Goal: Navigation & Orientation: Find specific page/section

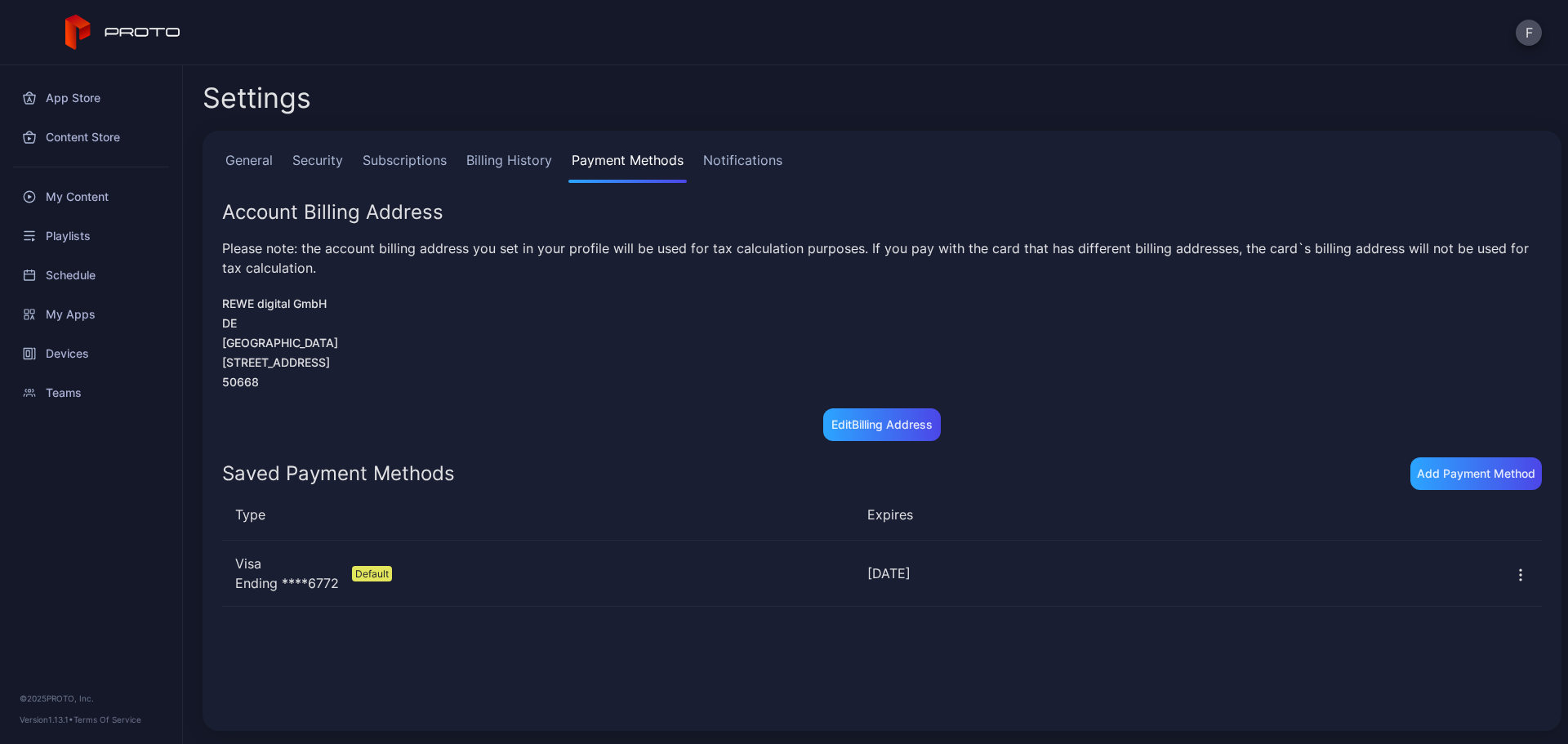
click at [413, 148] on div "General Security Subscriptions Billing History Payment Methods Notifications Ac…" at bounding box center [881, 430] width 1359 height 600
click at [401, 162] on link "Subscriptions" at bounding box center [405, 166] width 91 height 33
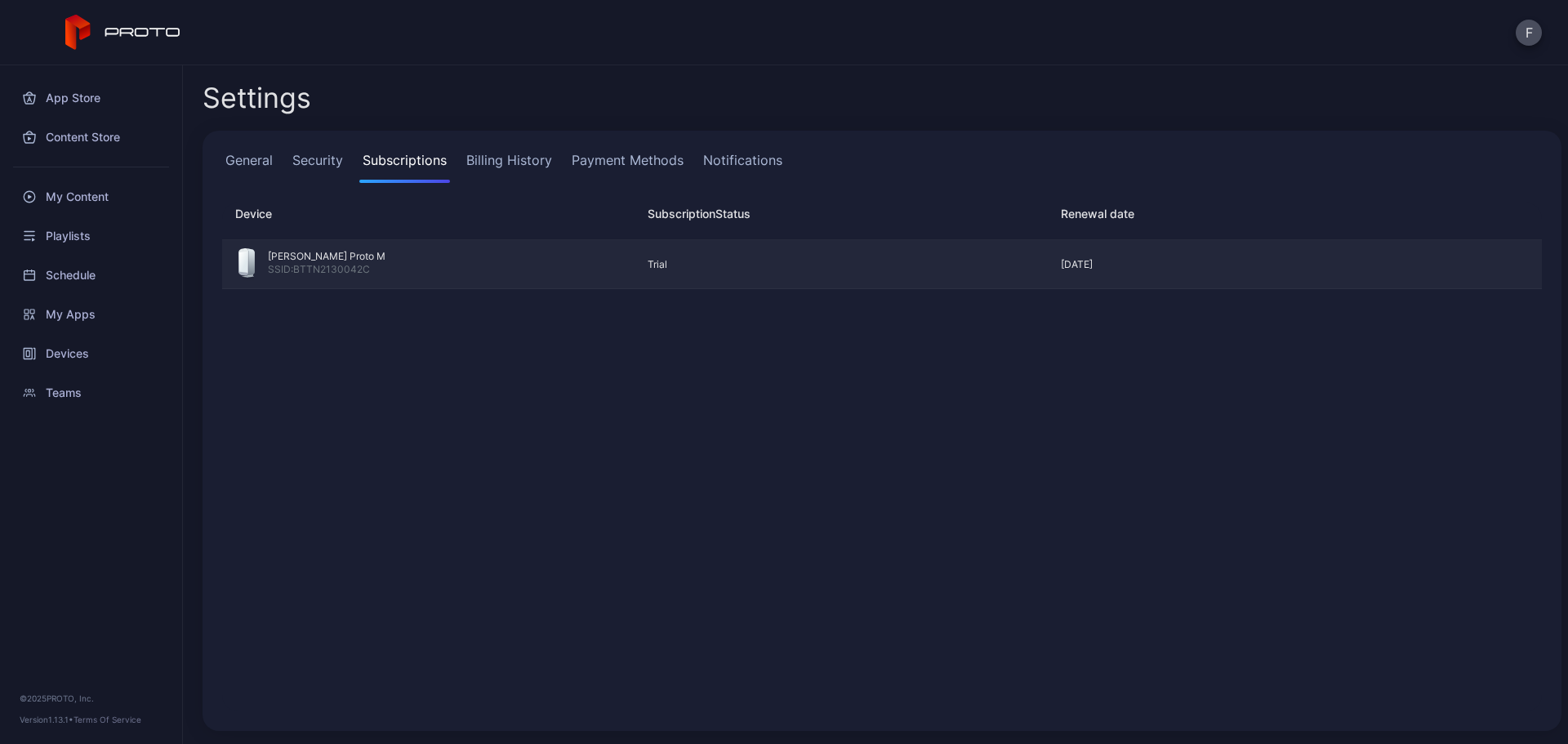
click at [699, 265] on div "Trial" at bounding box center [834, 265] width 399 height 13
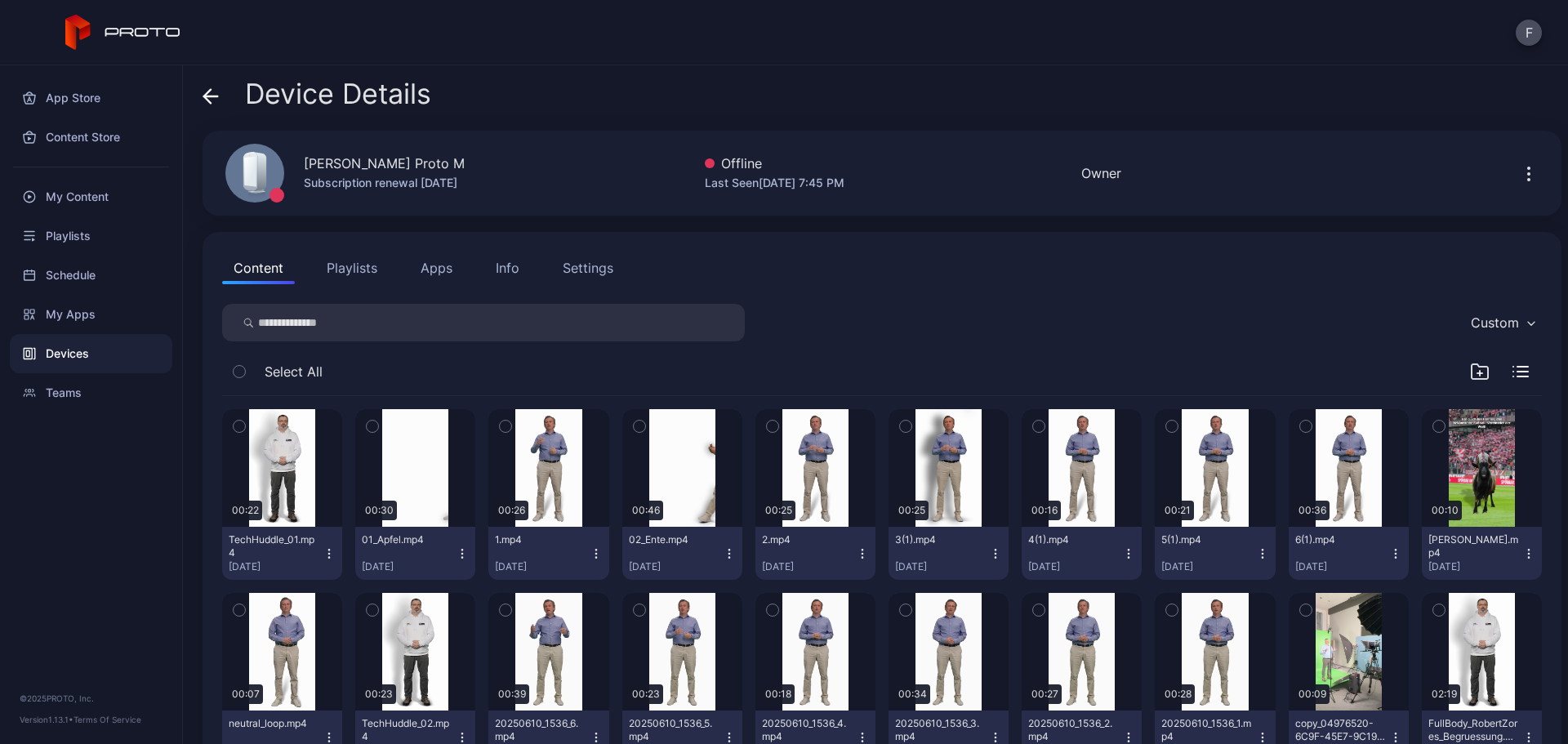
click at [1518, 176] on icon "button" at bounding box center [1528, 173] width 19 height 19
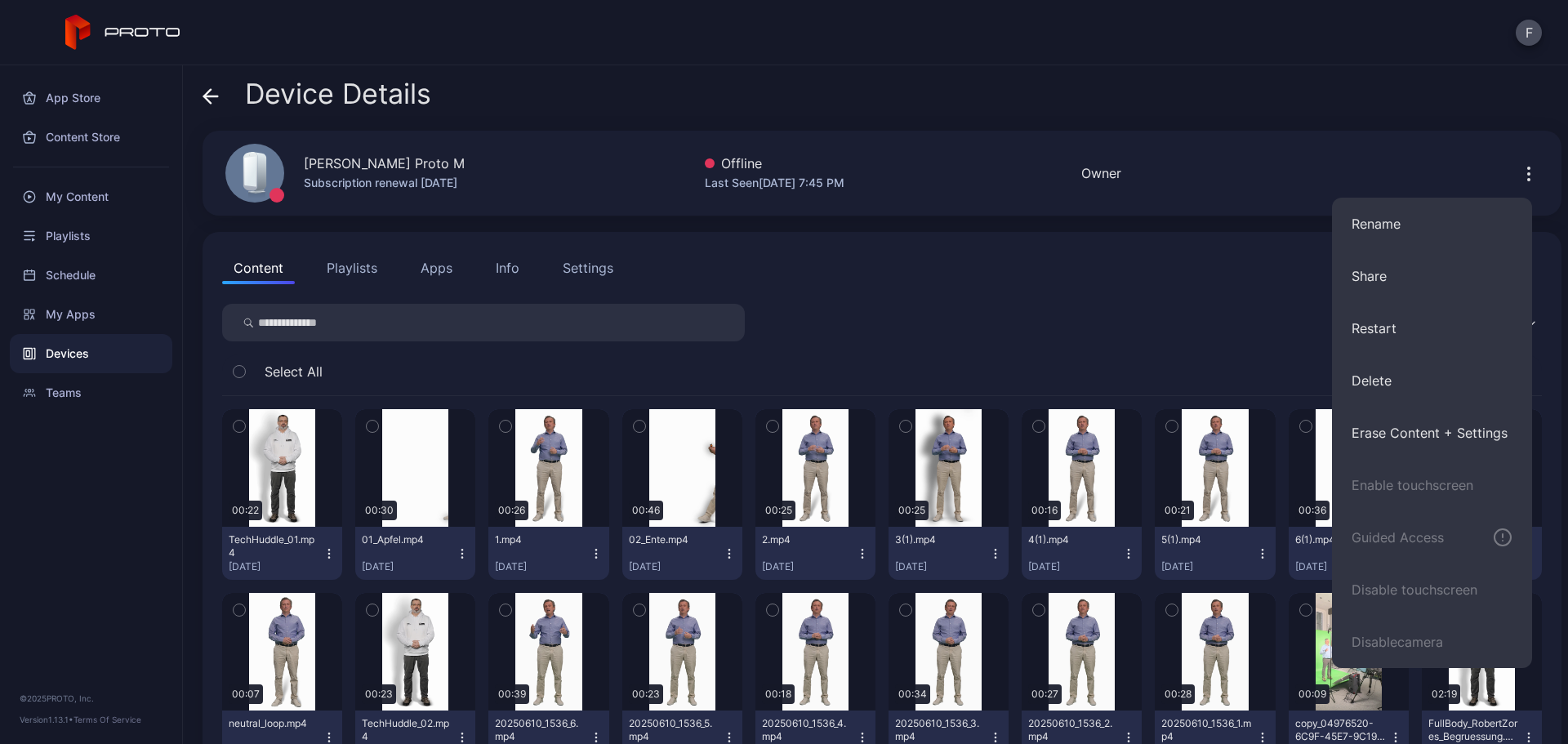
click at [570, 267] on div "Settings" at bounding box center [588, 267] width 50 height 19
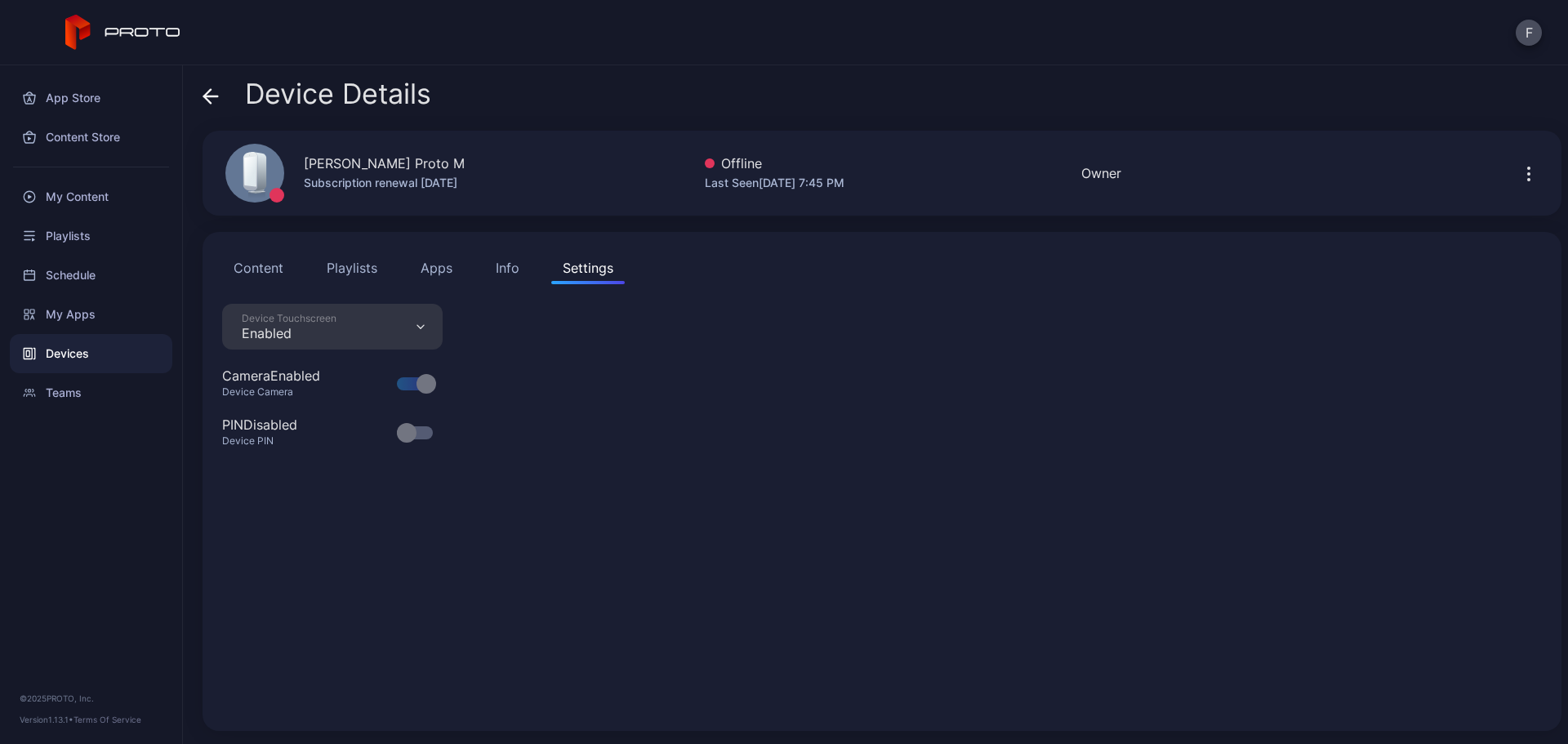
click at [518, 269] on div "Info" at bounding box center [508, 267] width 24 height 19
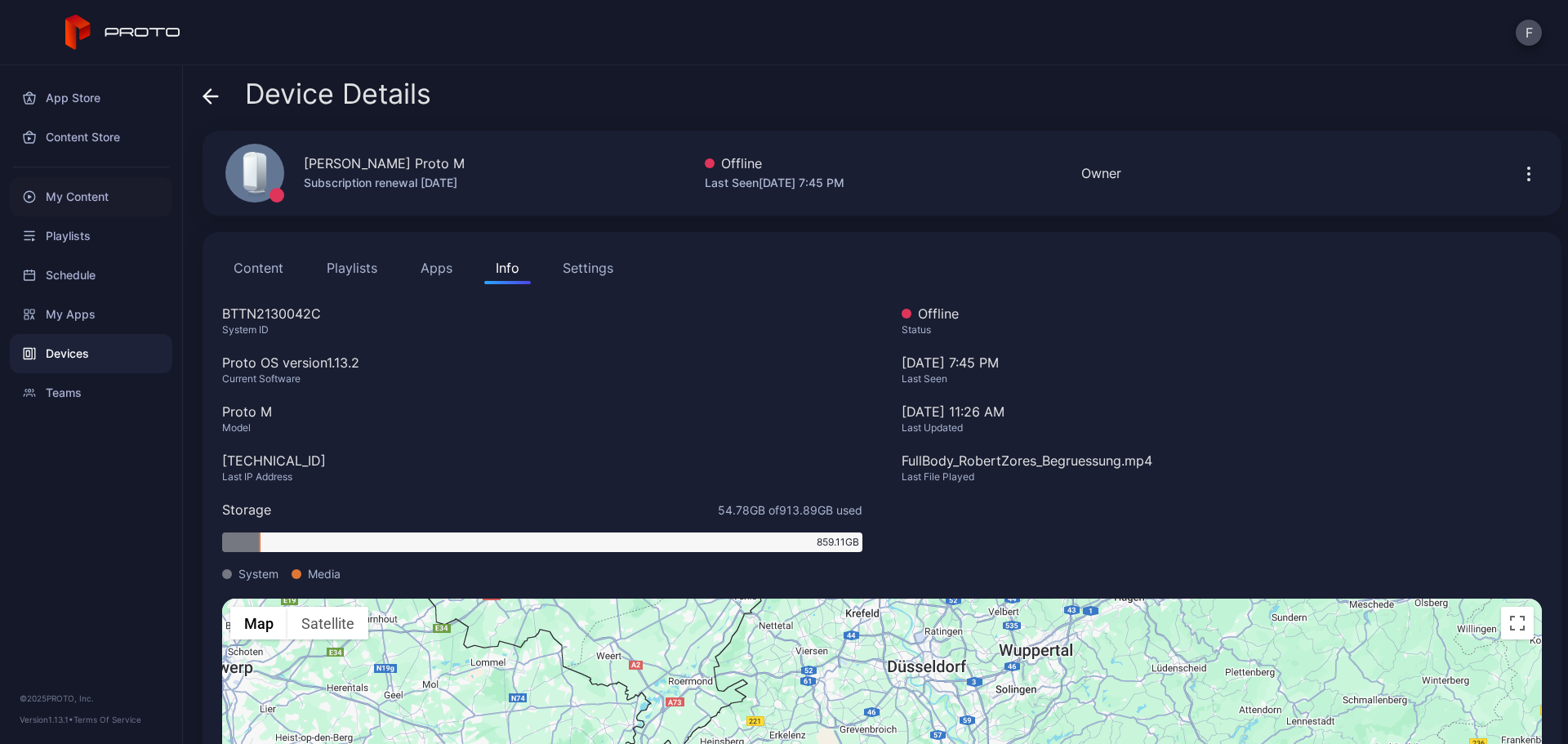
click at [88, 205] on div "My Content" at bounding box center [91, 197] width 162 height 40
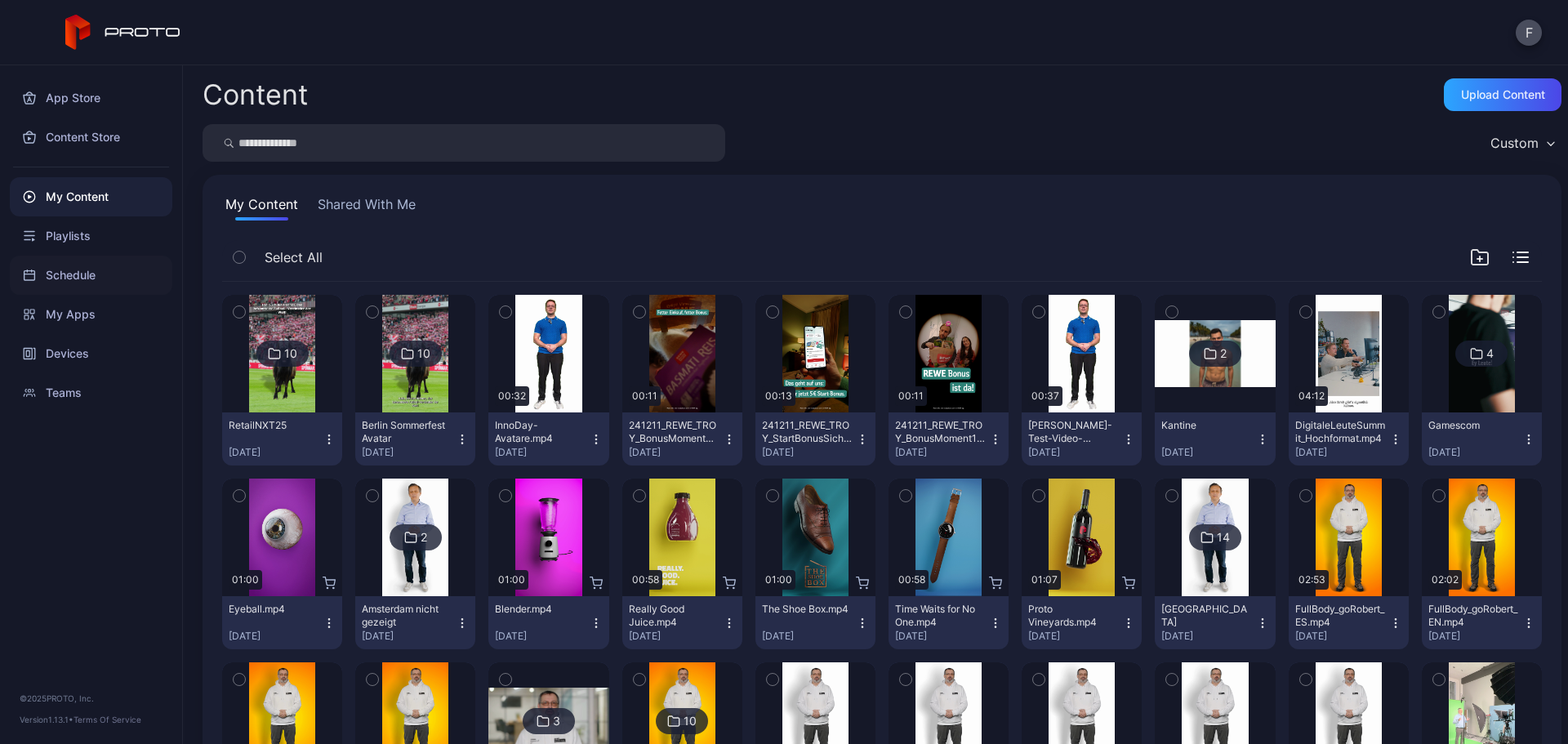
click at [90, 277] on div "Schedule" at bounding box center [91, 275] width 162 height 40
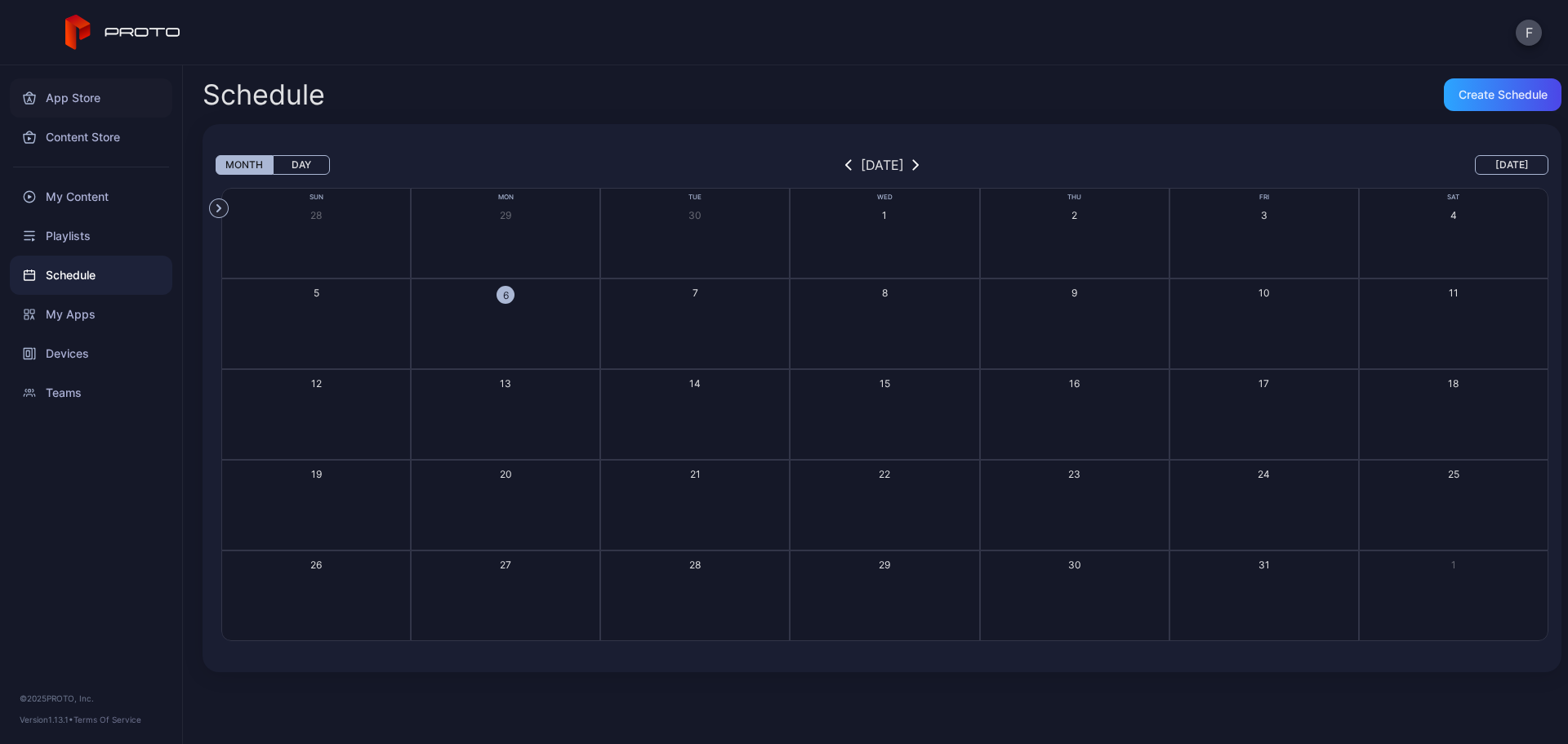
click at [78, 100] on div "App Store" at bounding box center [91, 98] width 162 height 40
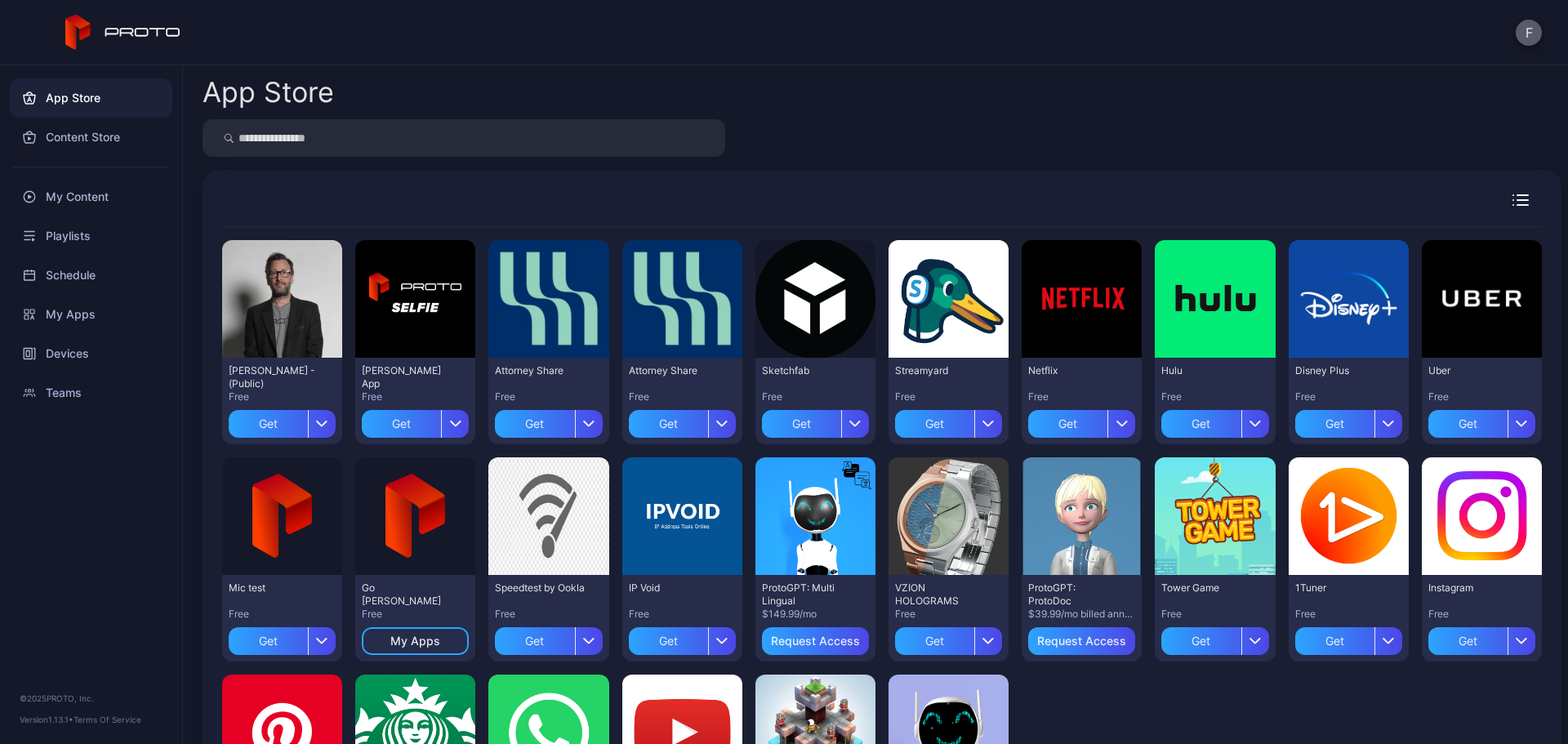
click at [1518, 39] on button "F" at bounding box center [1529, 32] width 26 height 26
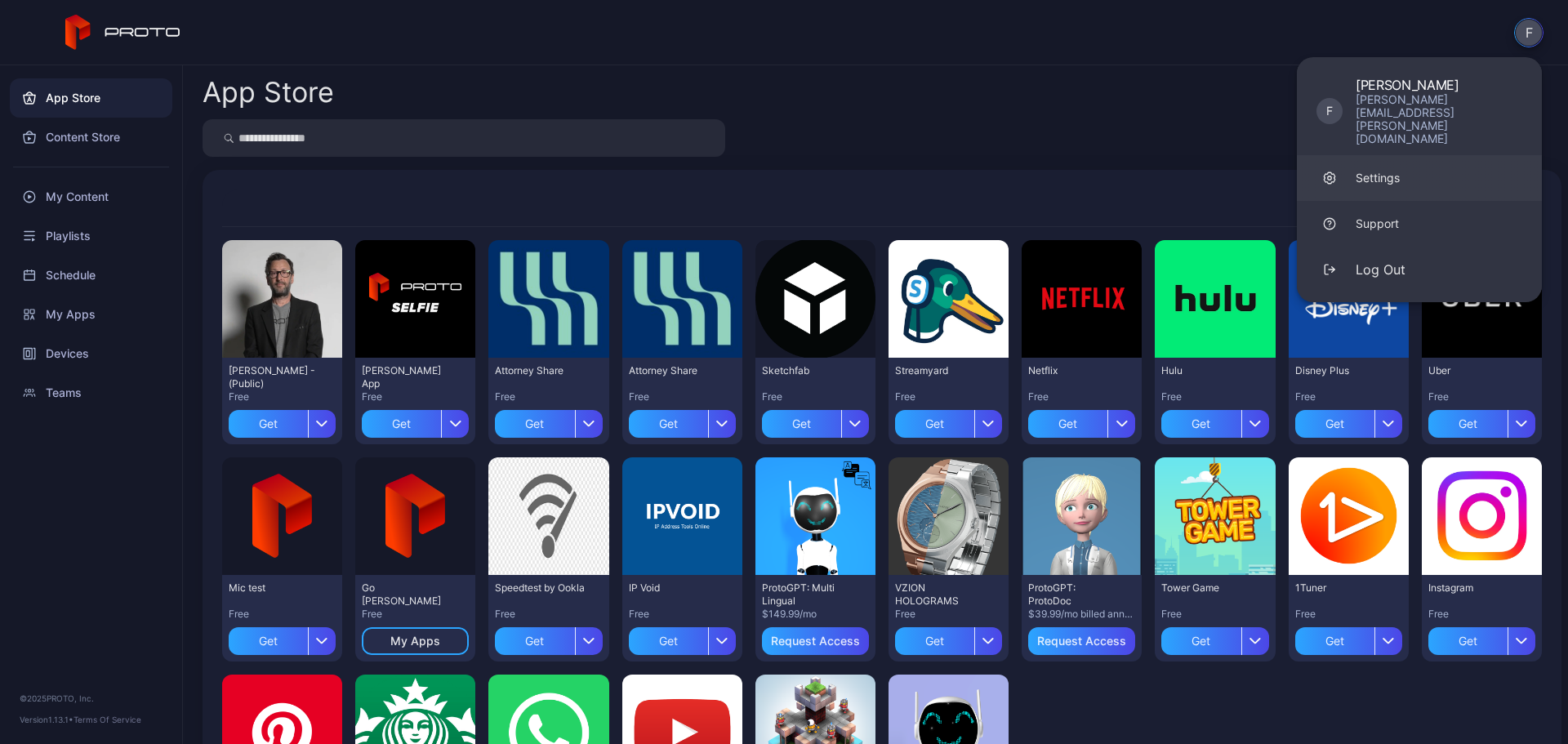
click at [1402, 156] on link "Settings" at bounding box center [1419, 178] width 245 height 45
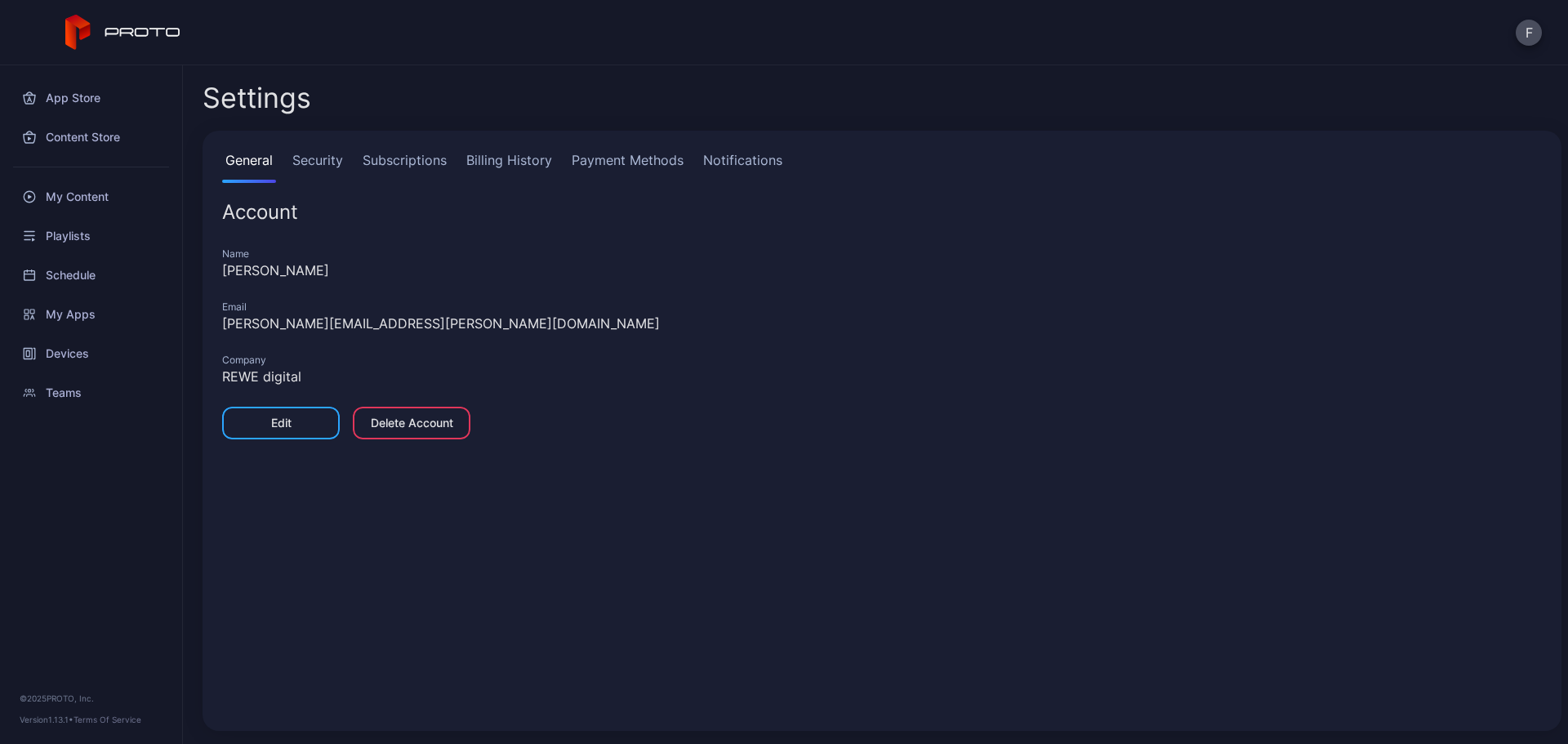
click at [424, 171] on link "Subscriptions" at bounding box center [405, 166] width 91 height 33
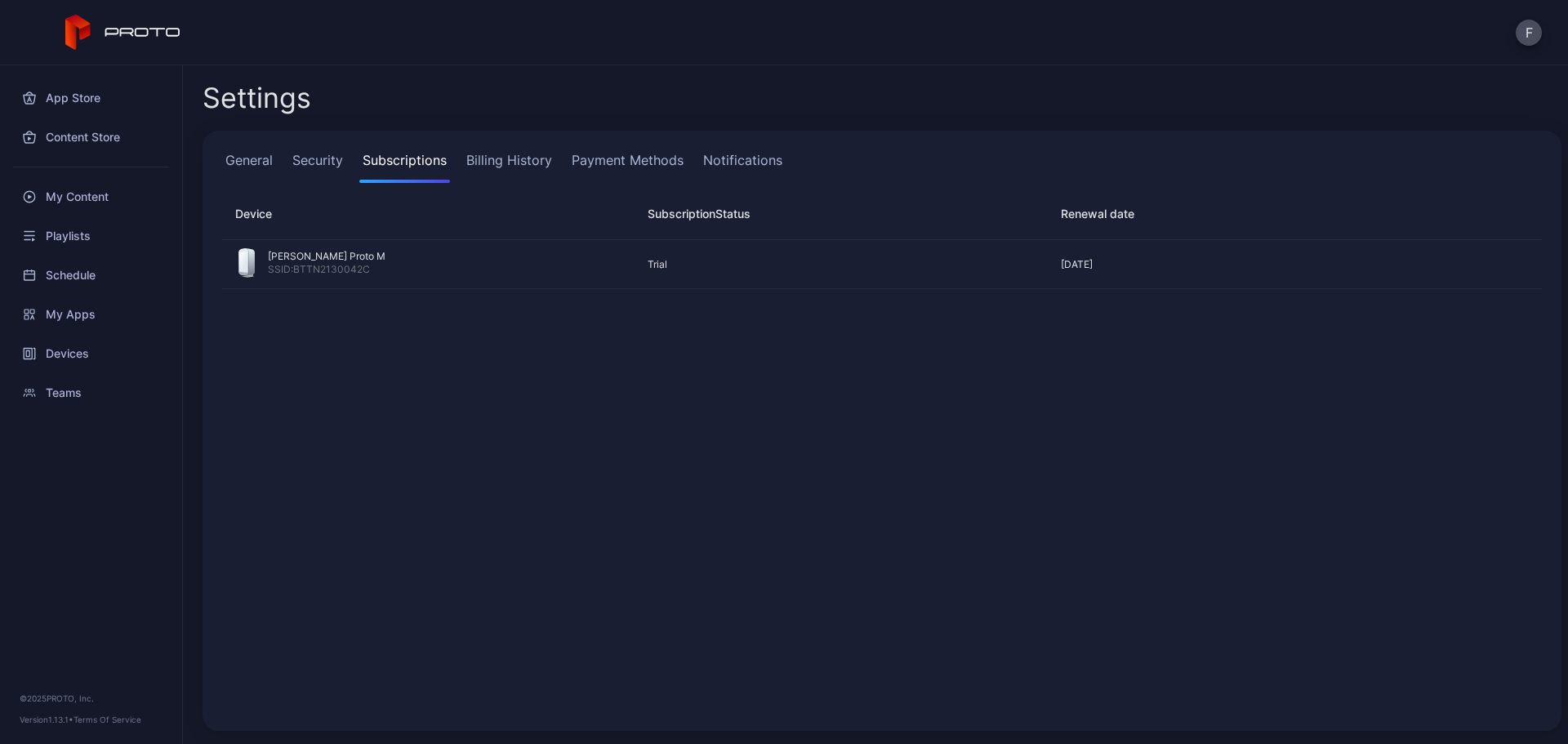
click at [526, 163] on link "Billing History" at bounding box center [509, 166] width 92 height 33
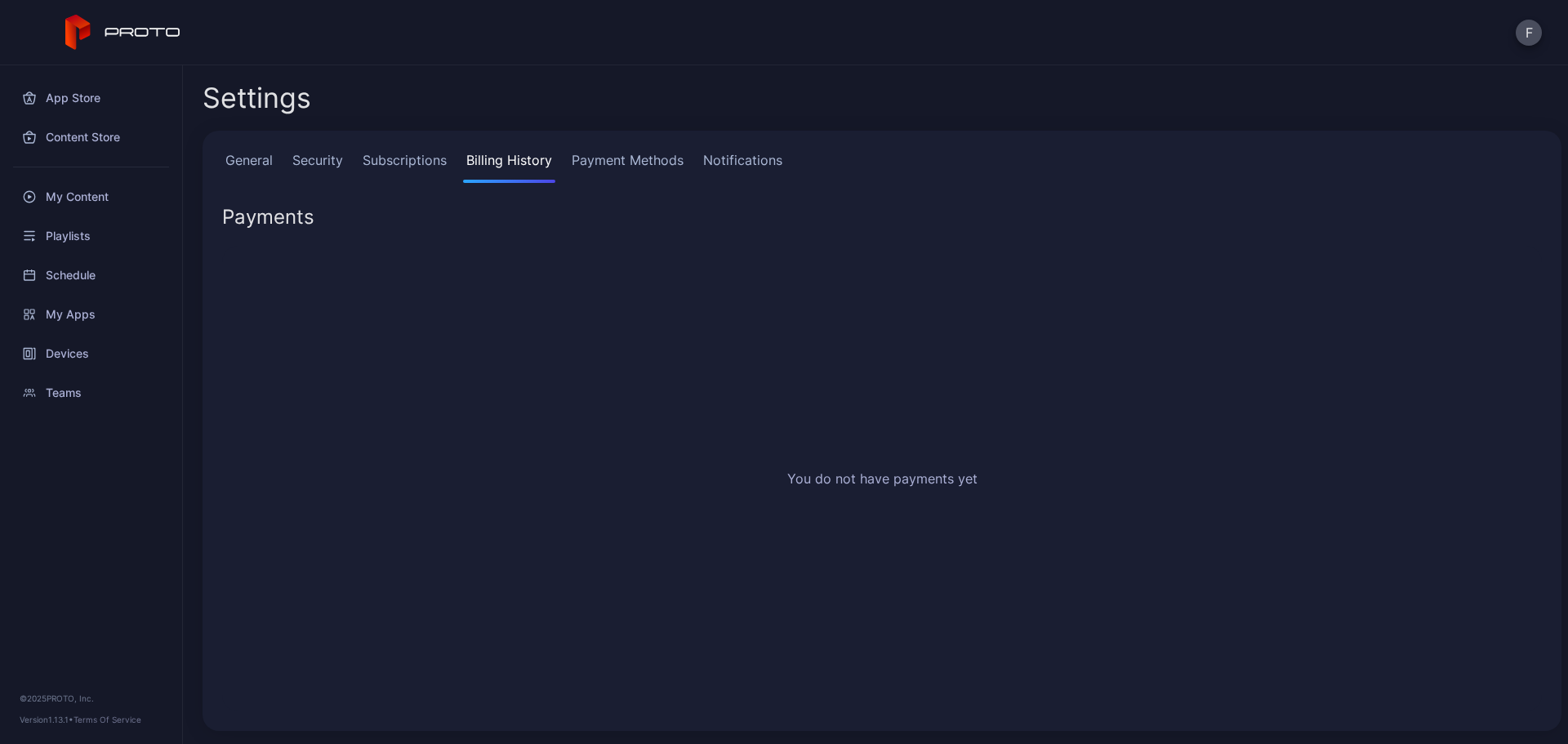
click at [622, 178] on link "Payment Methods" at bounding box center [627, 166] width 118 height 33
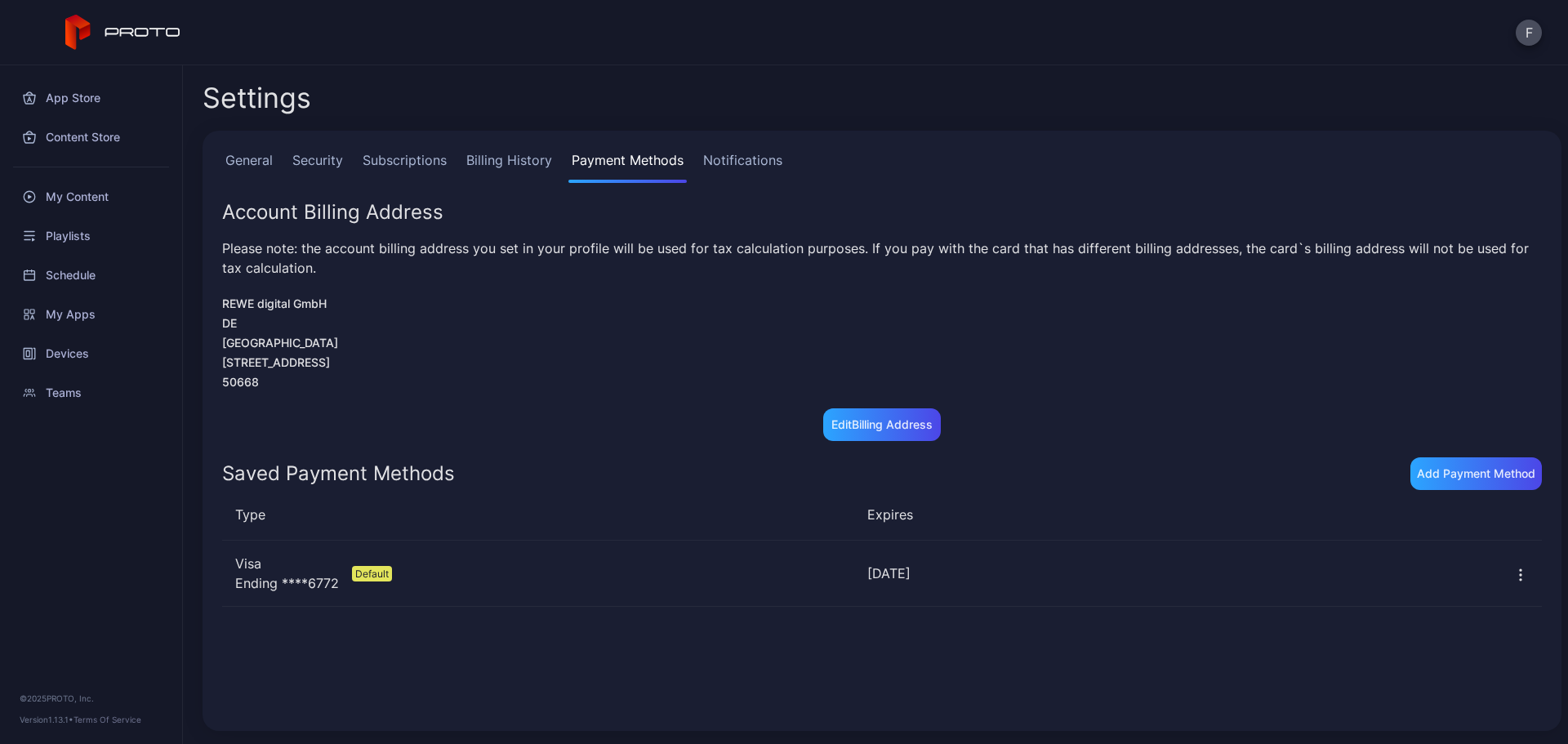
click at [737, 161] on link "Notifications" at bounding box center [743, 166] width 86 height 33
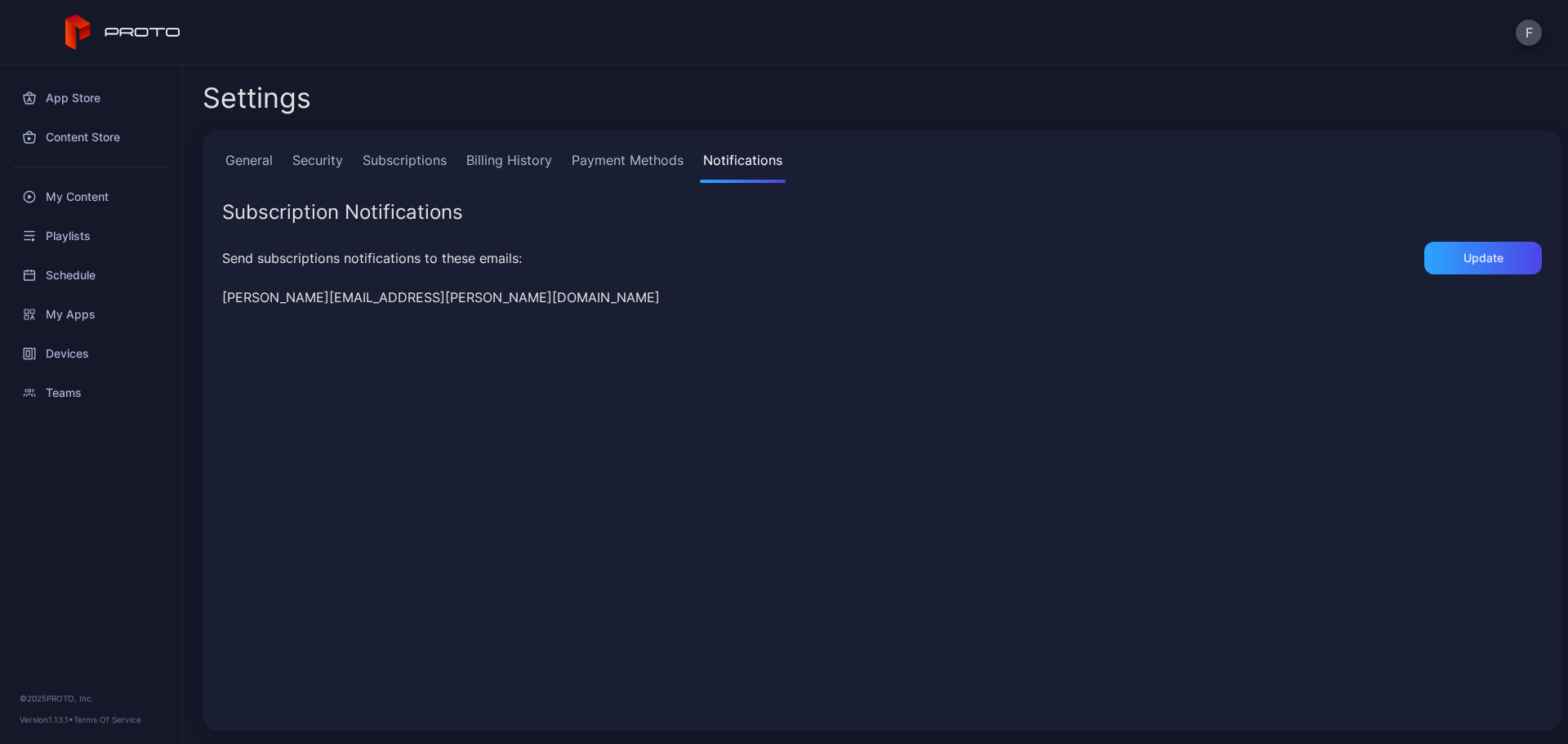
click at [318, 173] on link "Security" at bounding box center [318, 166] width 57 height 33
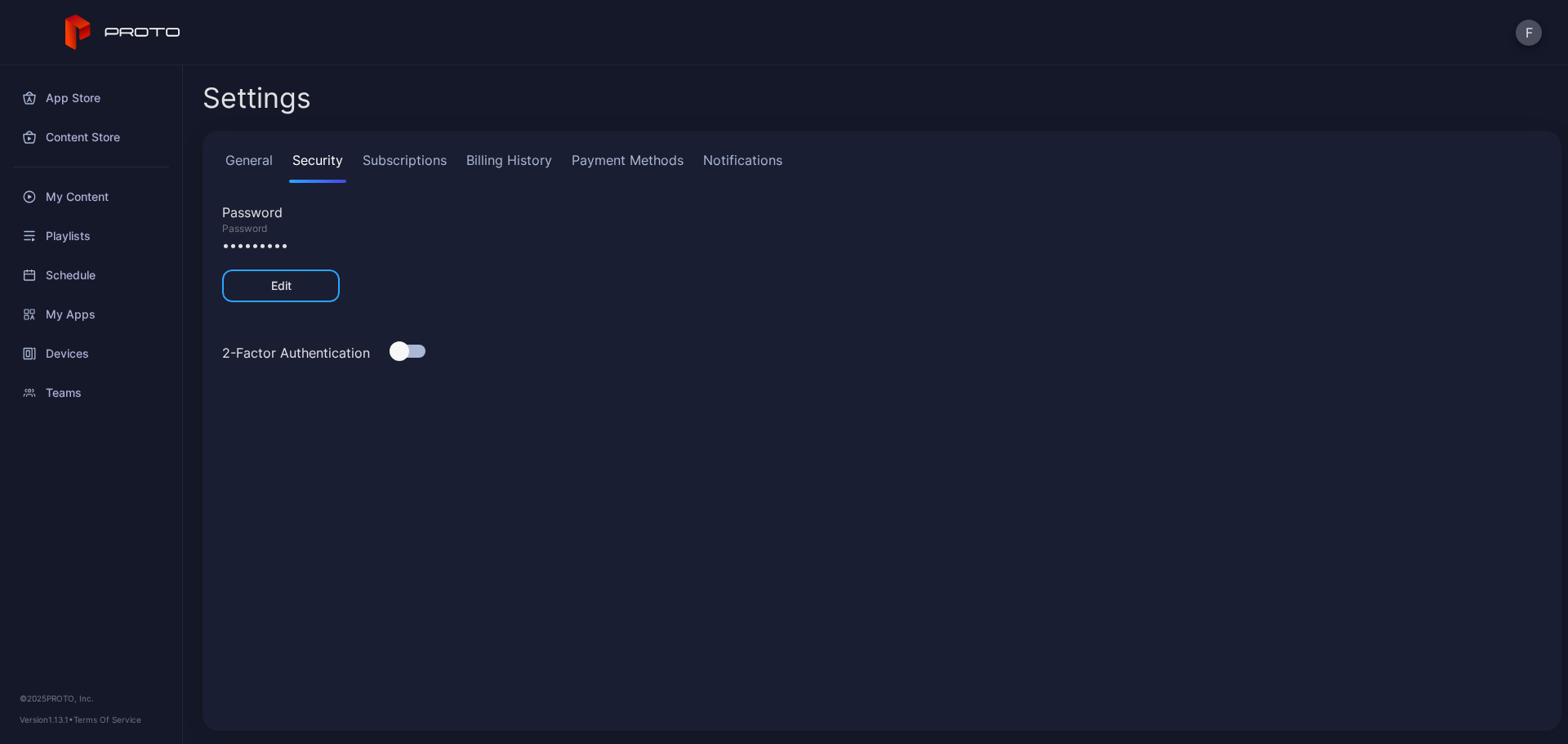
click at [226, 156] on link "General" at bounding box center [249, 166] width 54 height 33
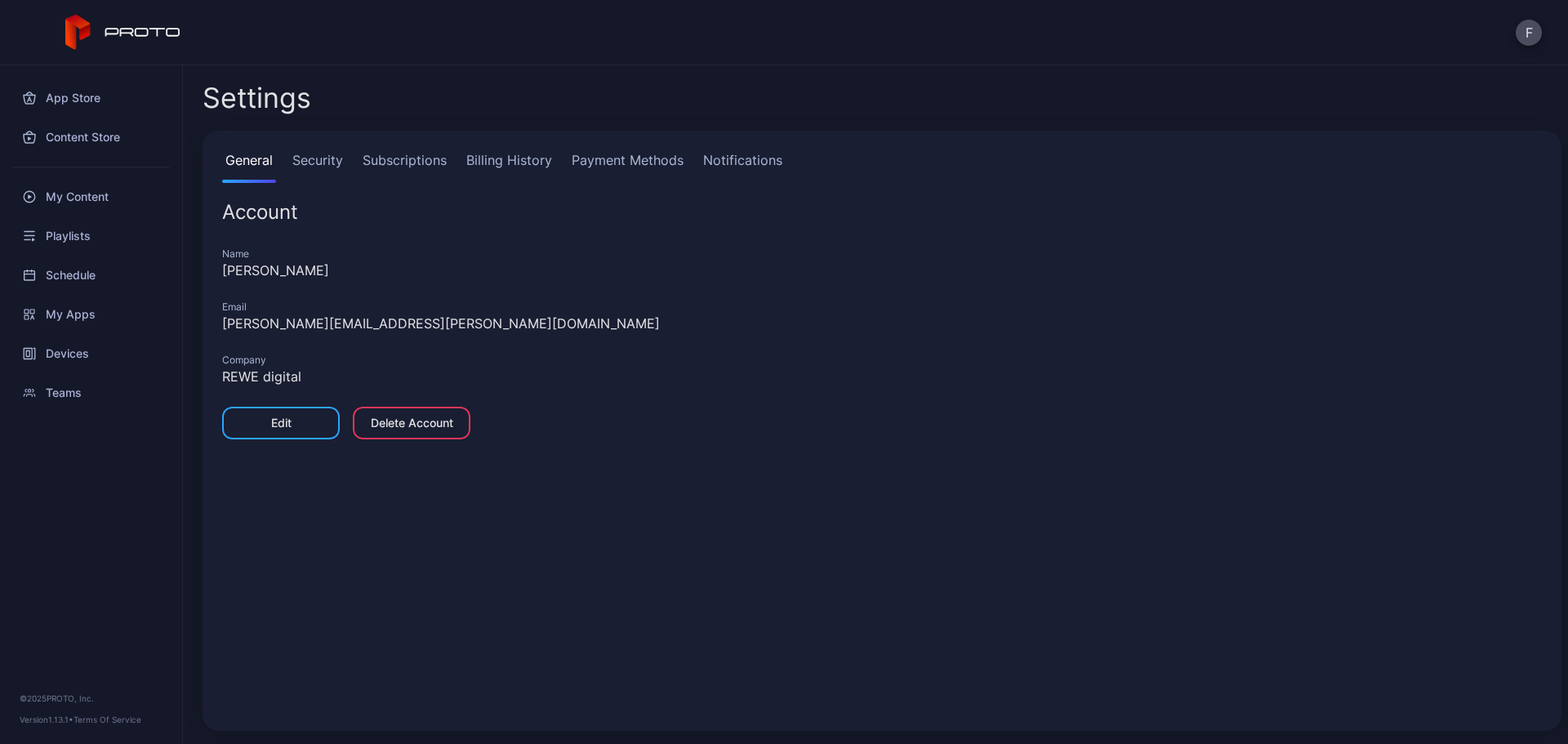
click at [413, 159] on link "Subscriptions" at bounding box center [405, 166] width 91 height 33
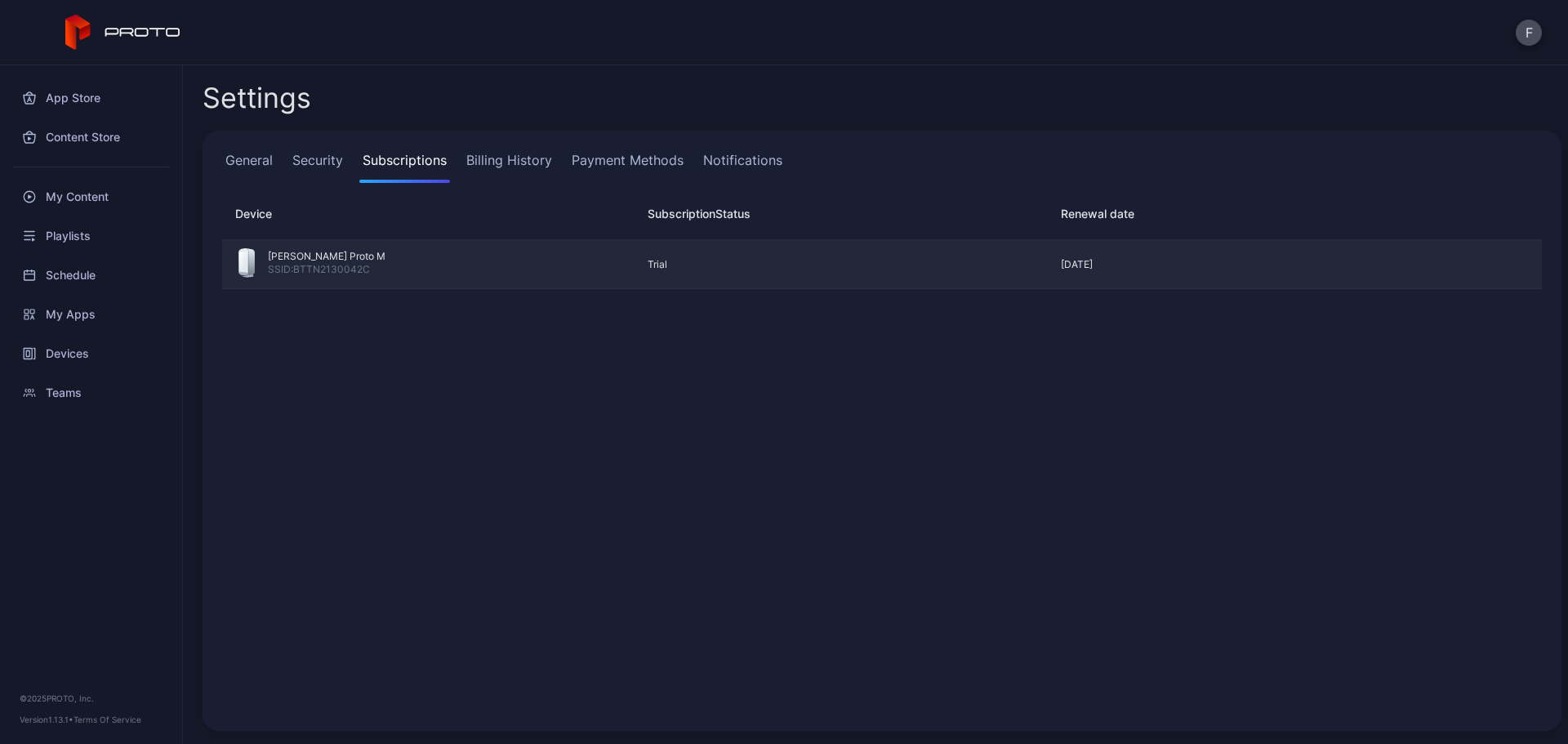
click at [393, 272] on div "[PERSON_NAME] Proto M SSID: BTTN2130042C" at bounding box center [429, 264] width 380 height 33
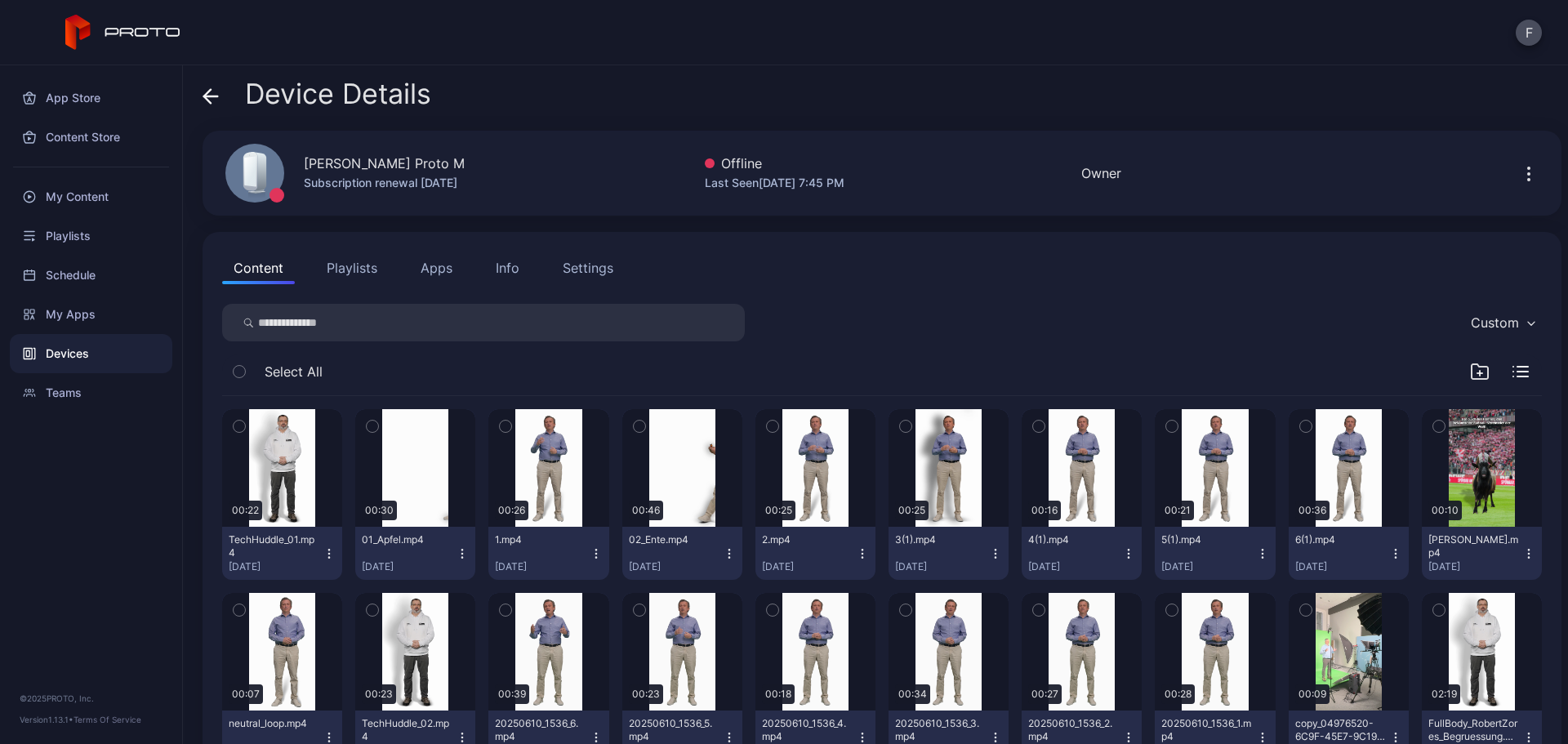
click at [1518, 181] on icon "button" at bounding box center [1528, 173] width 19 height 19
click at [1199, 112] on div "Device Details" at bounding box center [881, 98] width 1359 height 40
click at [72, 203] on div "My Content" at bounding box center [91, 197] width 162 height 40
